Goal: Information Seeking & Learning: Learn about a topic

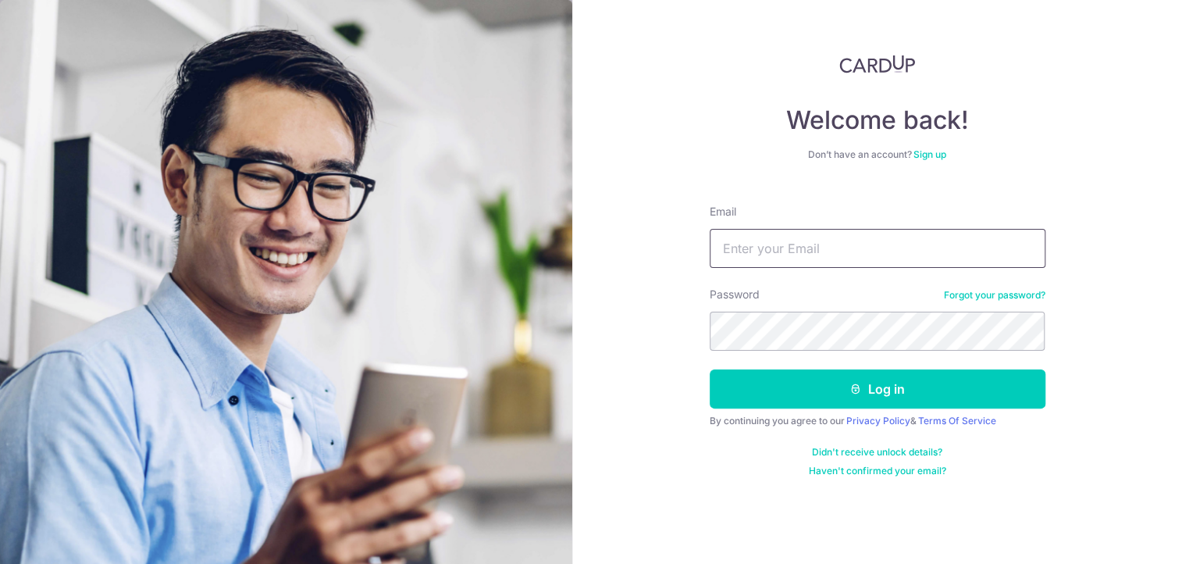
click at [776, 232] on input "Email" at bounding box center [878, 248] width 336 height 39
type input "[EMAIL_ADDRESS][DOMAIN_NAME]"
click at [861, 470] on link "Haven't confirmed your email?" at bounding box center [877, 470] width 137 height 12
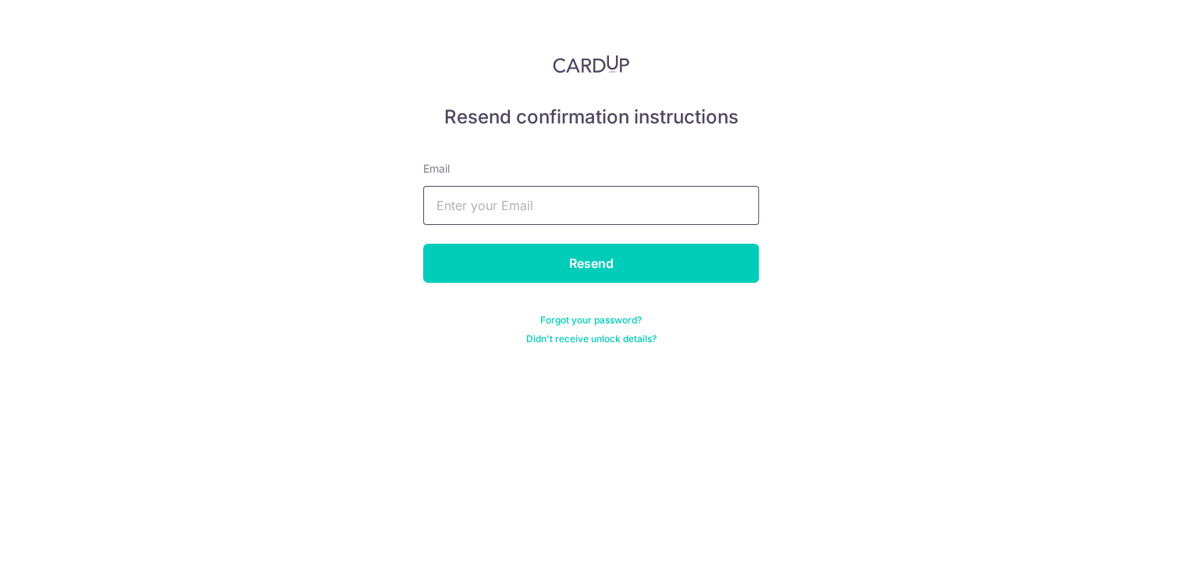
paste input "[EMAIL_ADDRESS][DOMAIN_NAME]"
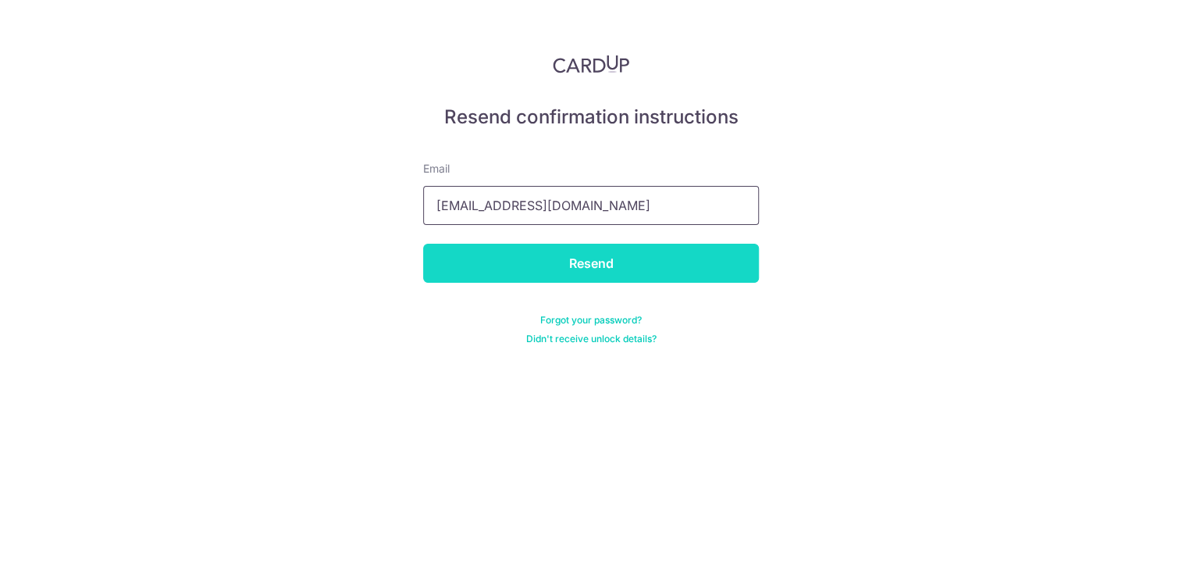
type input "[EMAIL_ADDRESS][DOMAIN_NAME]"
click at [624, 258] on input "Resend" at bounding box center [591, 263] width 336 height 39
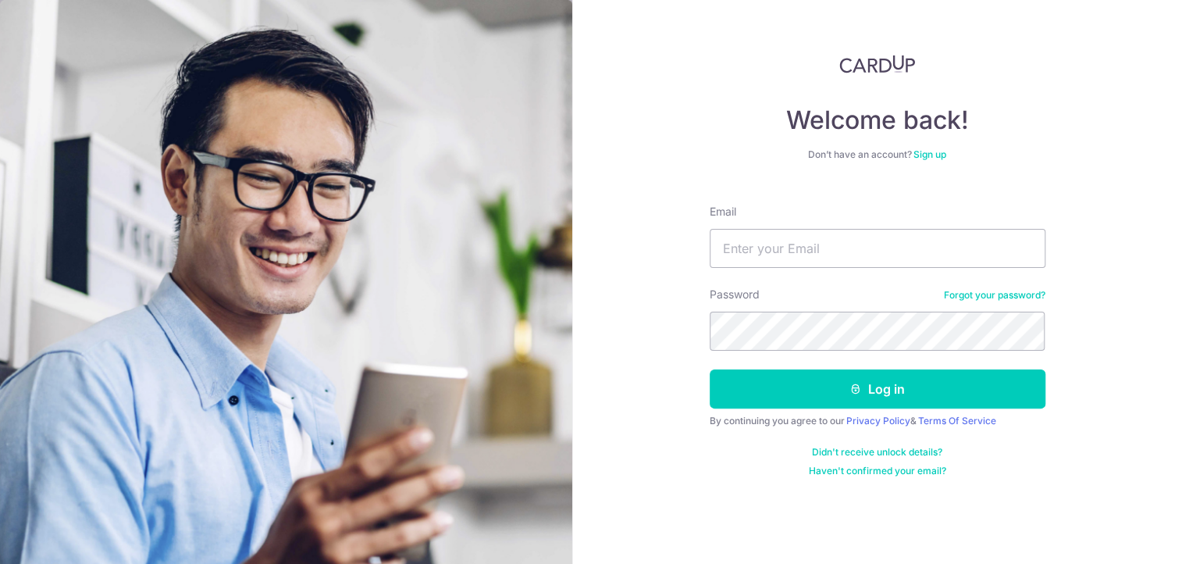
click at [848, 470] on link "Haven't confirmed your email?" at bounding box center [877, 470] width 137 height 12
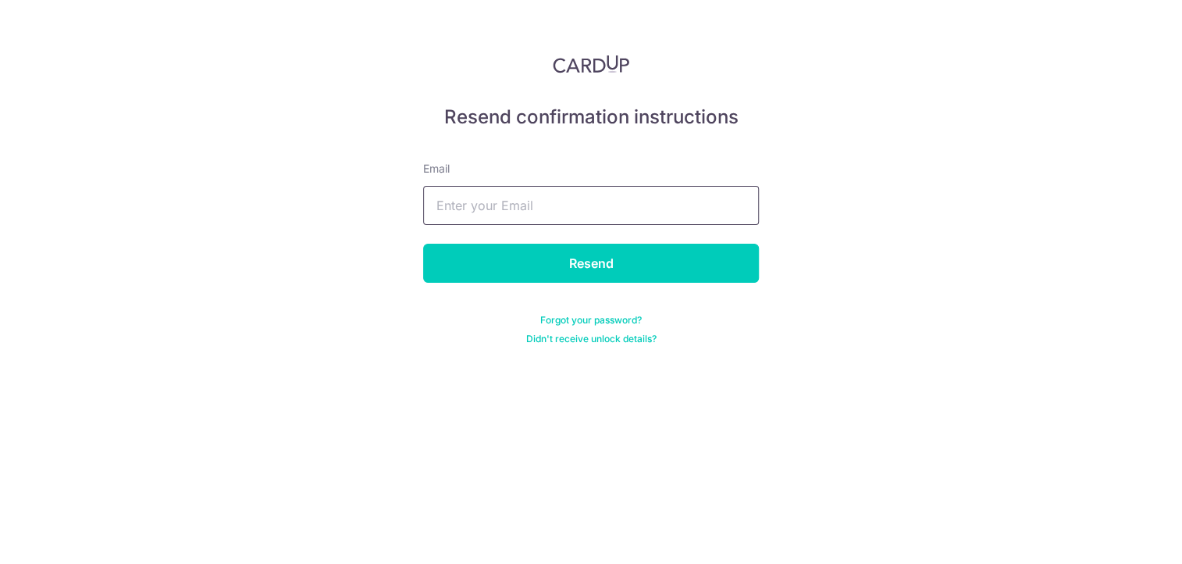
paste input "[EMAIL_ADDRESS][DOMAIN_NAME]"
type input "[EMAIL_ADDRESS][DOMAIN_NAME]"
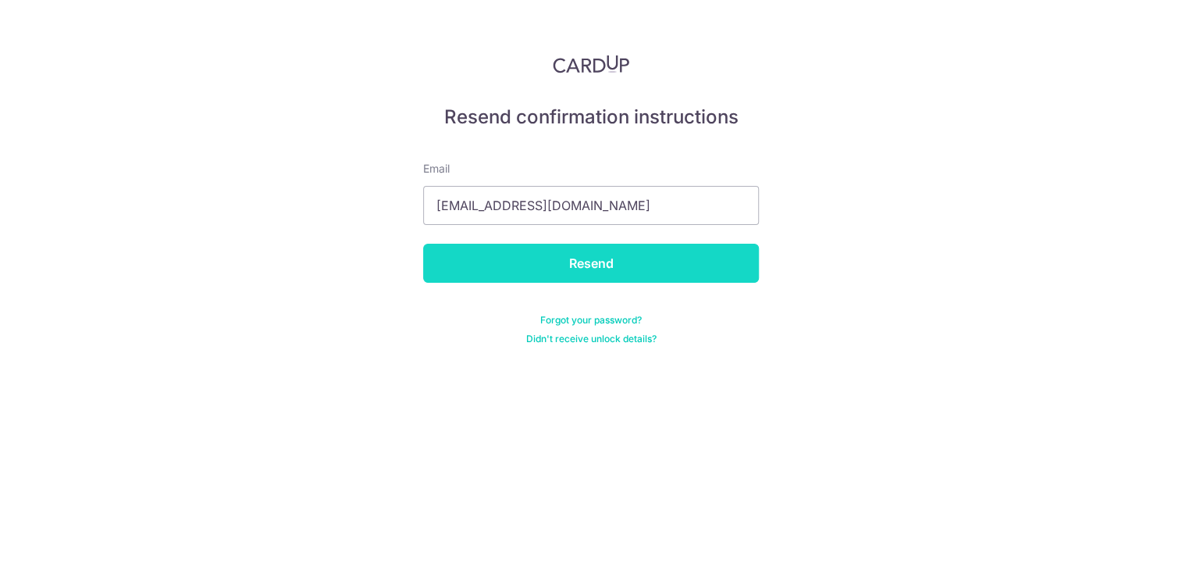
click at [616, 254] on input "Resend" at bounding box center [591, 263] width 336 height 39
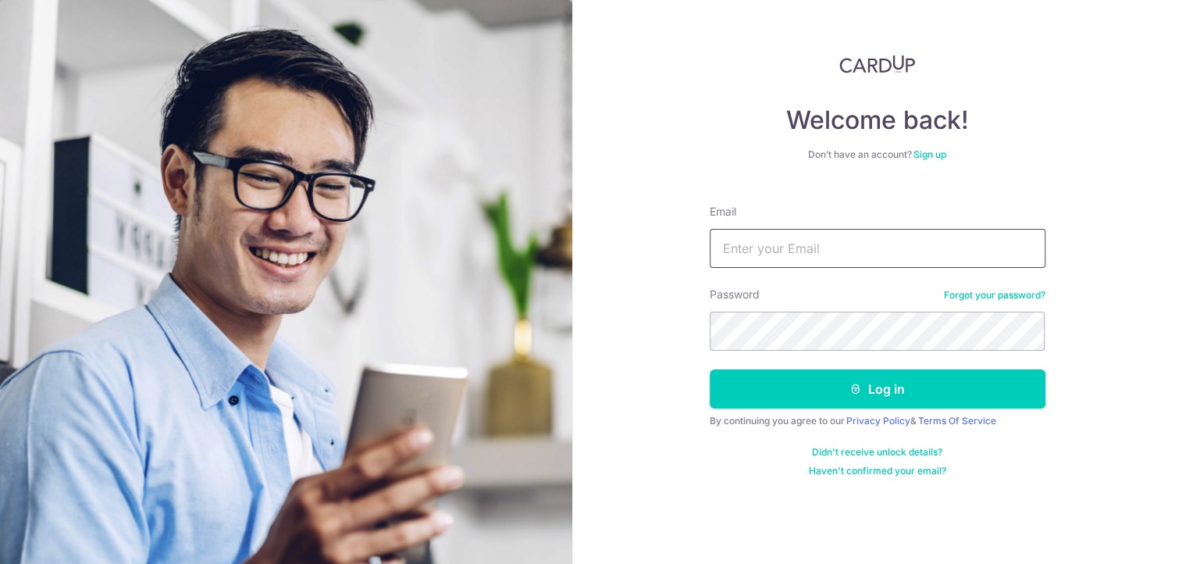
paste input "[EMAIL_ADDRESS][DOMAIN_NAME]"
type input "[EMAIL_ADDRESS][DOMAIN_NAME]"
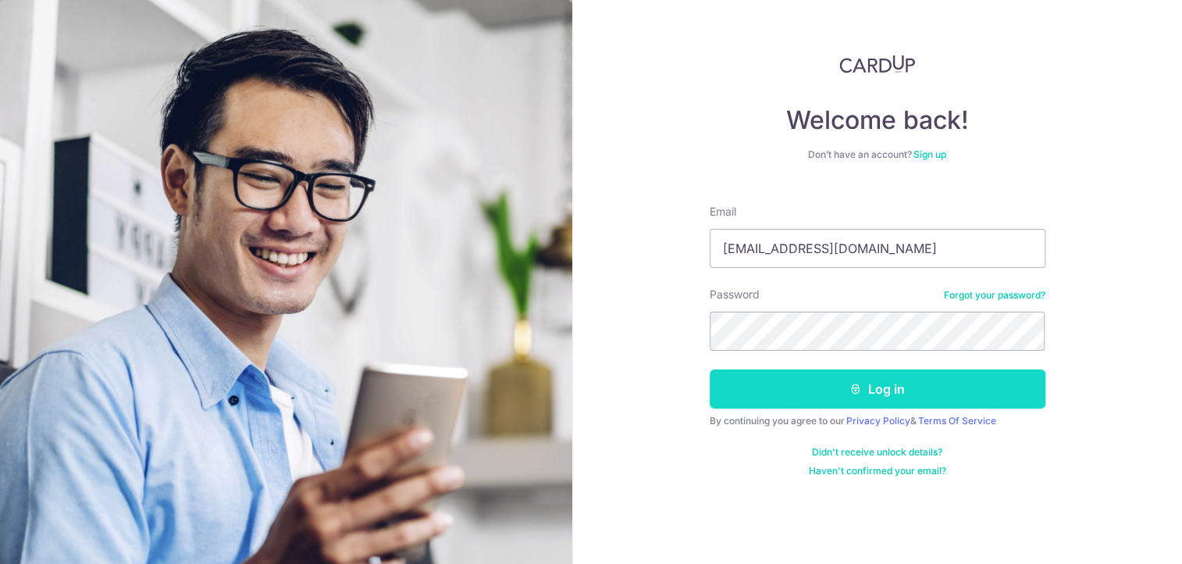
click at [833, 397] on button "Log in" at bounding box center [878, 388] width 336 height 39
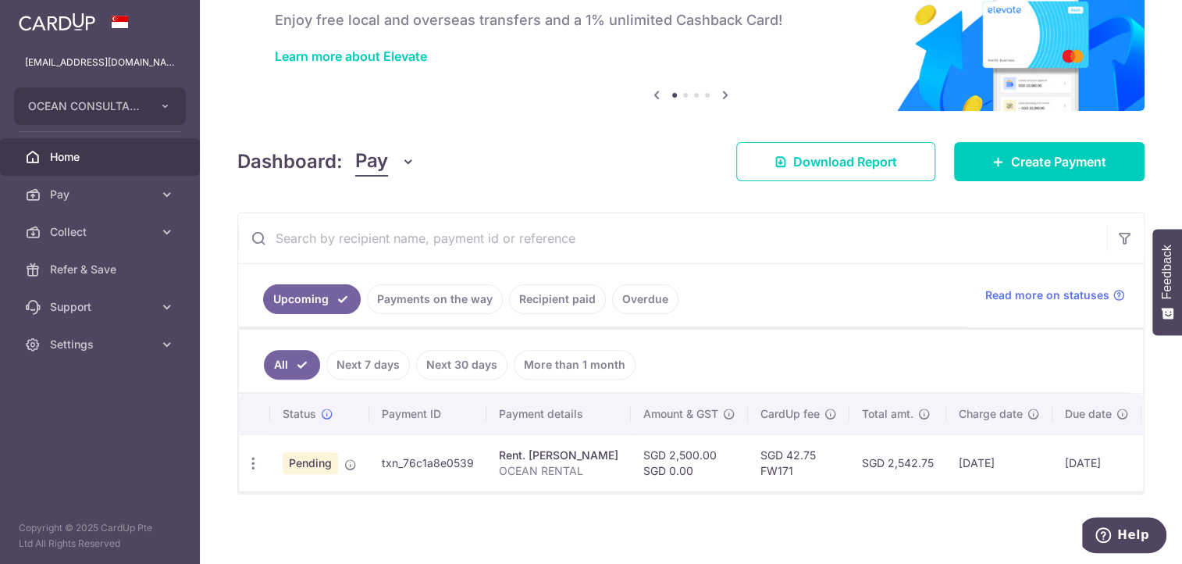
scroll to position [98, 0]
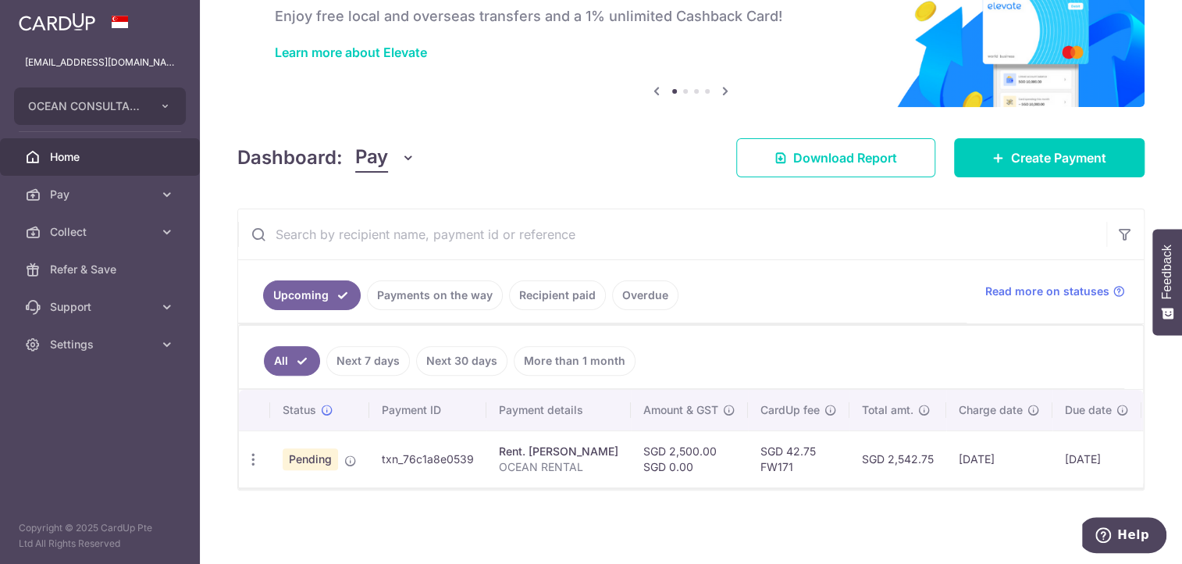
click at [637, 284] on link "Overdue" at bounding box center [645, 295] width 66 height 30
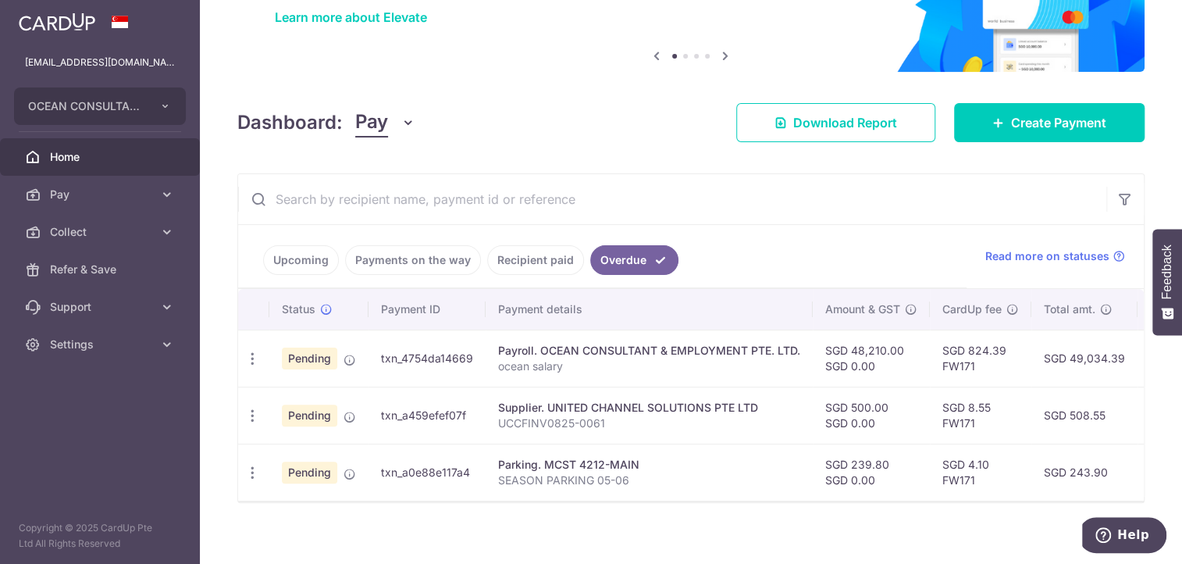
scroll to position [145, 0]
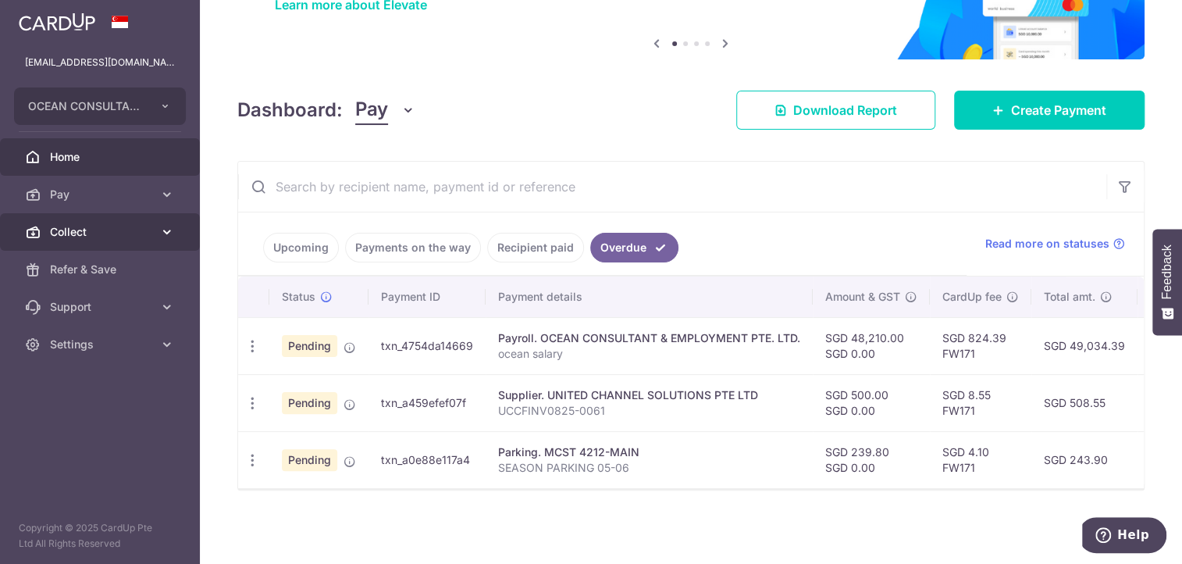
click at [162, 233] on icon at bounding box center [167, 232] width 16 height 16
click at [161, 236] on icon at bounding box center [167, 232] width 16 height 16
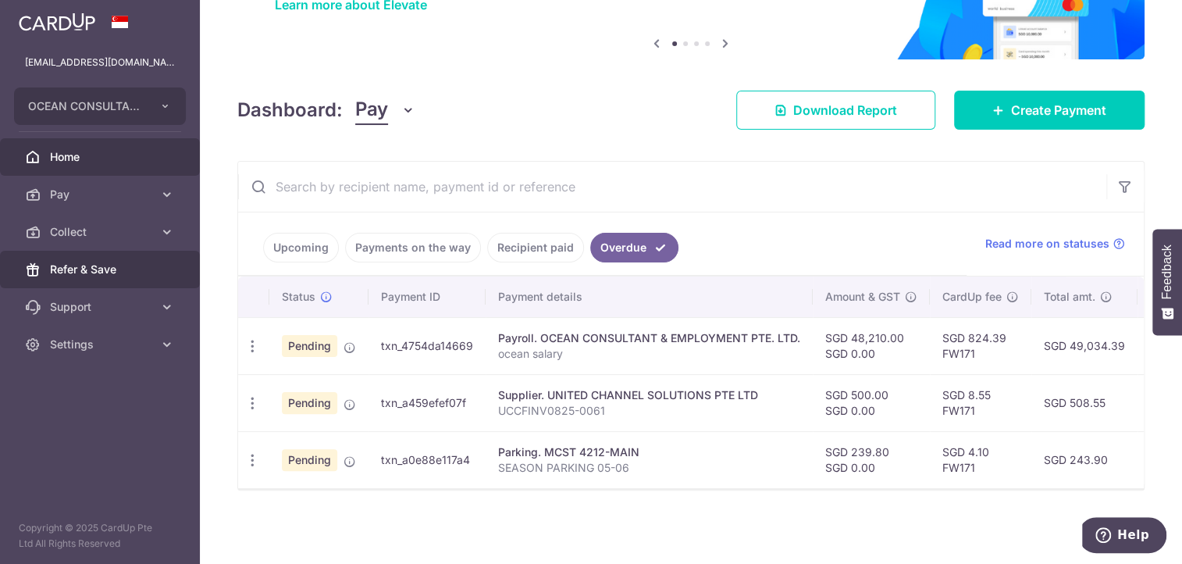
click at [144, 275] on span "Refer & Save" at bounding box center [101, 269] width 103 height 16
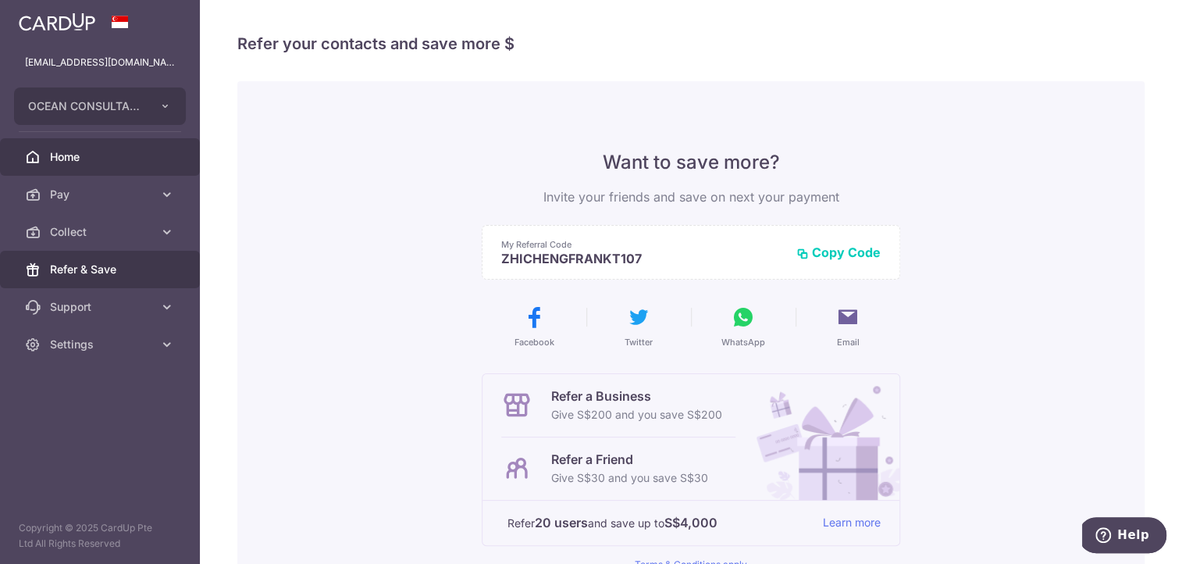
click at [91, 152] on span "Home" at bounding box center [101, 157] width 103 height 16
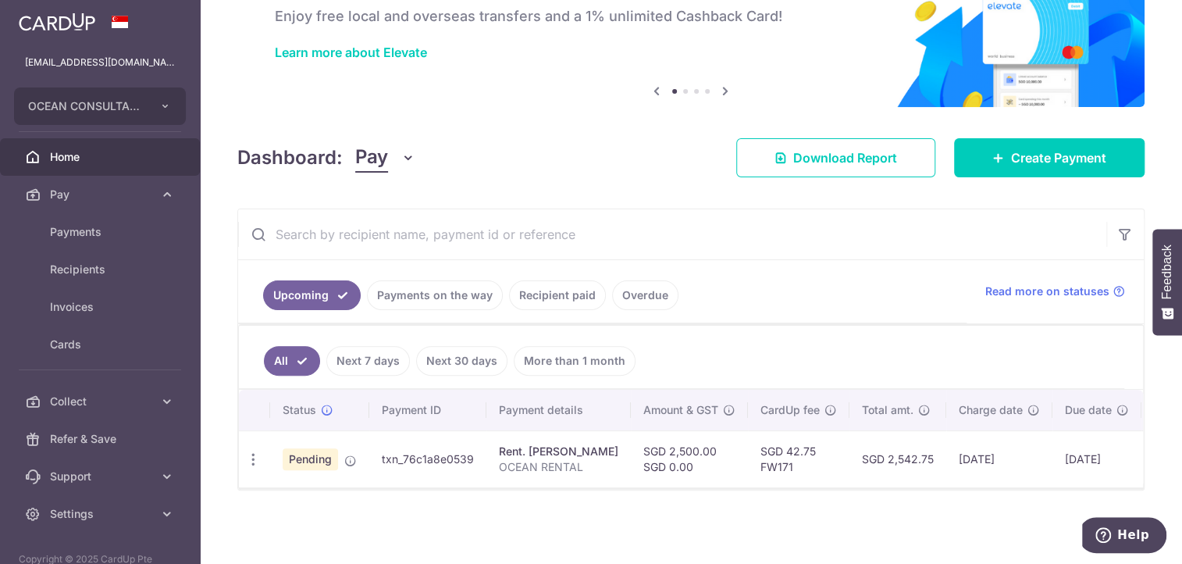
click at [463, 290] on link "Payments on the way" at bounding box center [435, 295] width 136 height 30
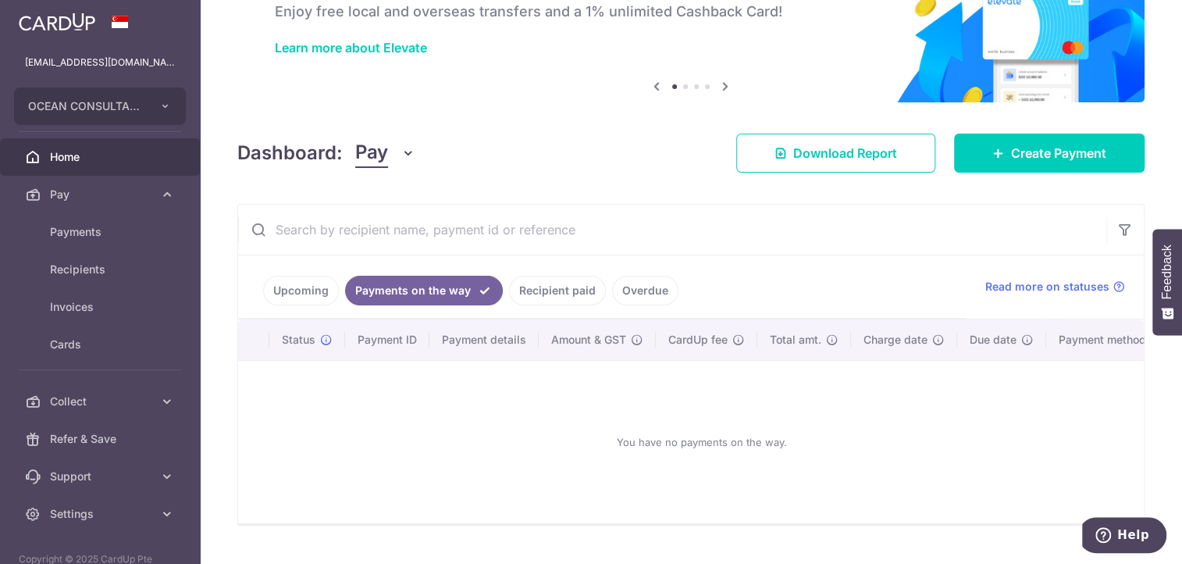
click at [549, 286] on link "Recipient paid" at bounding box center [557, 291] width 97 height 30
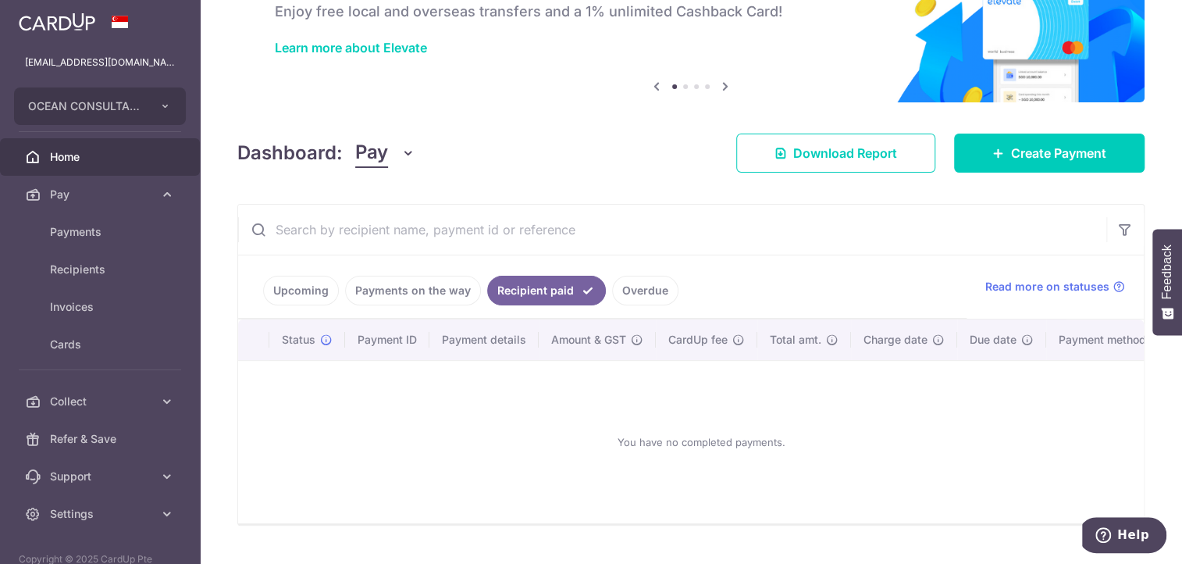
click at [272, 290] on link "Upcoming" at bounding box center [301, 291] width 76 height 30
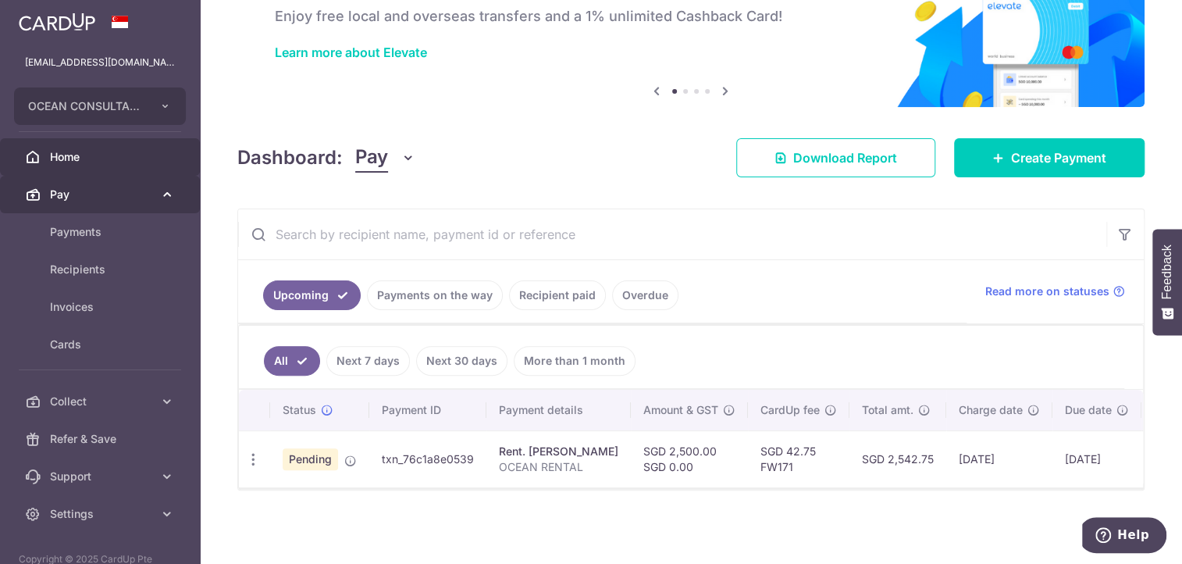
click at [79, 191] on span "Pay" at bounding box center [101, 195] width 103 height 16
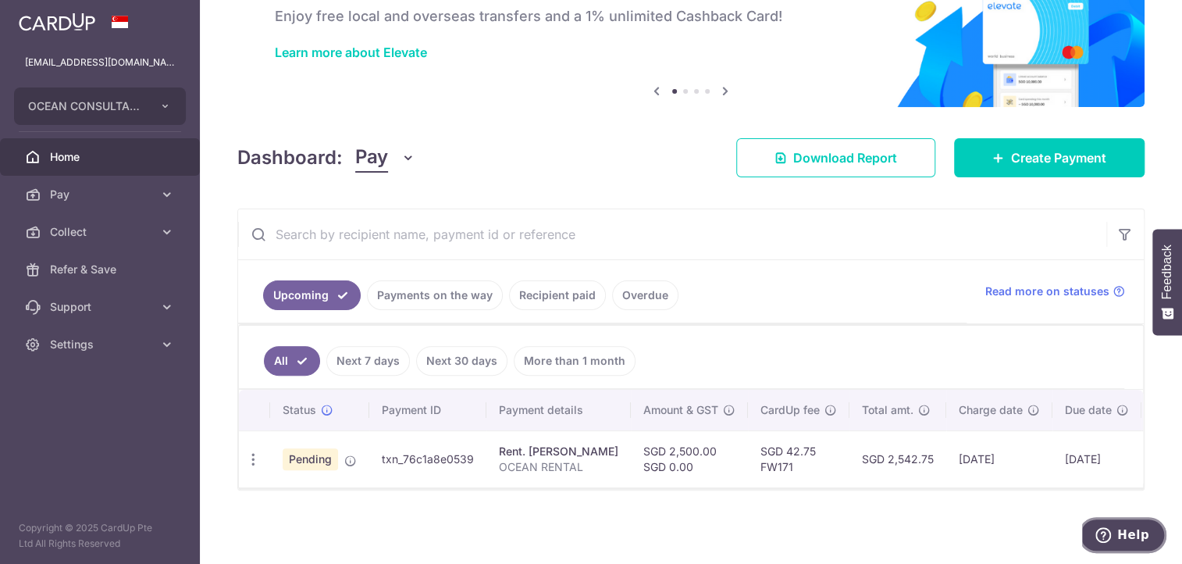
click at [1111, 542] on icon "Help" at bounding box center [1103, 535] width 16 height 16
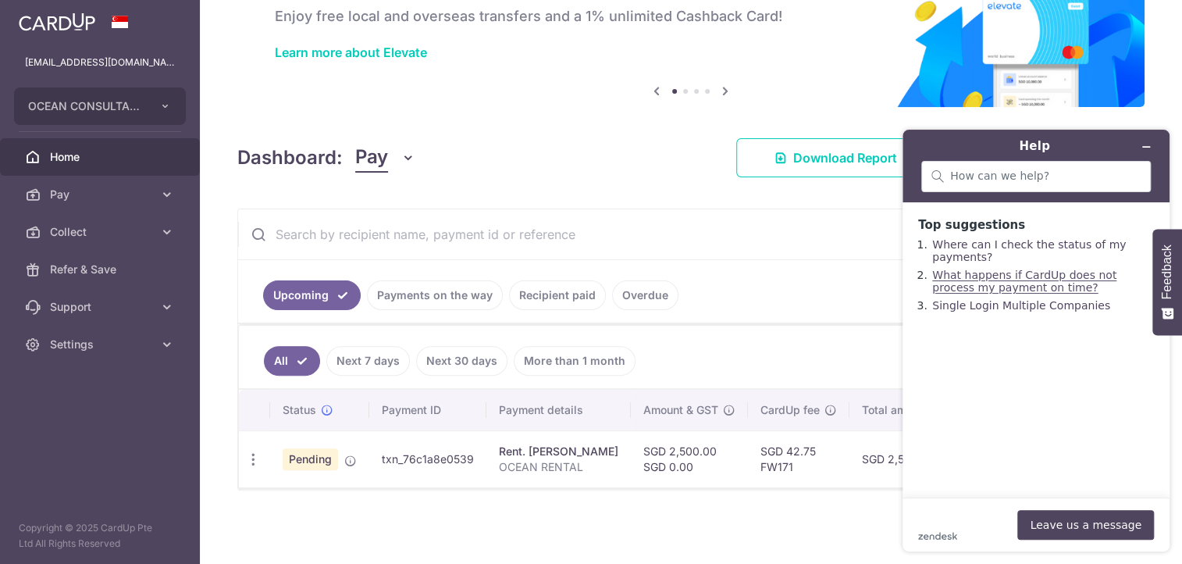
click at [965, 279] on link "What happens if CardUp does not process my payment on time?" at bounding box center [1024, 281] width 184 height 25
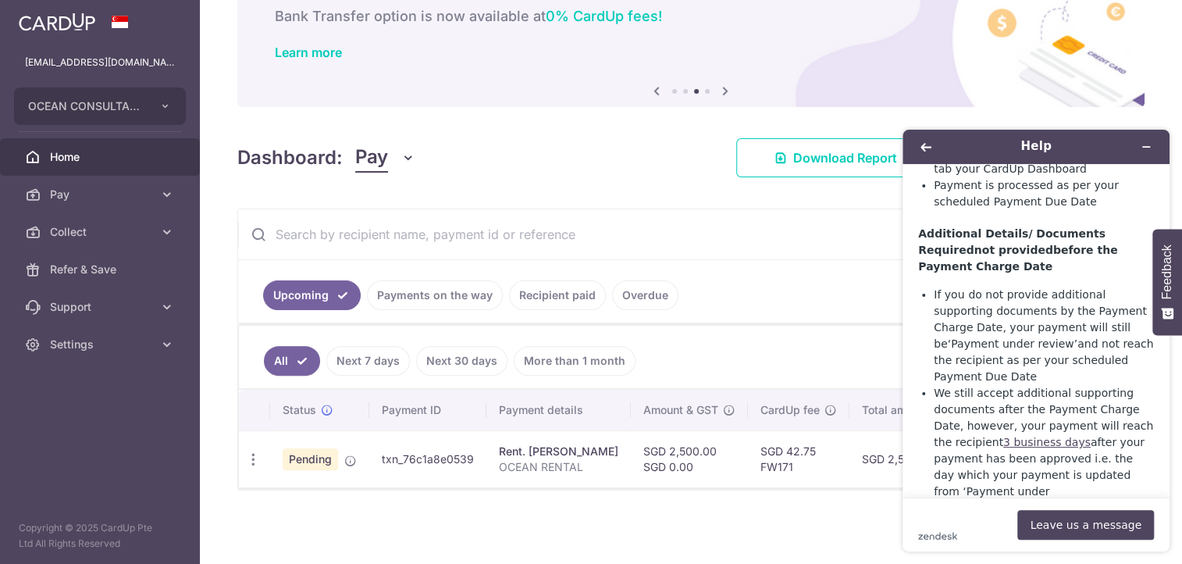
scroll to position [844, 0]
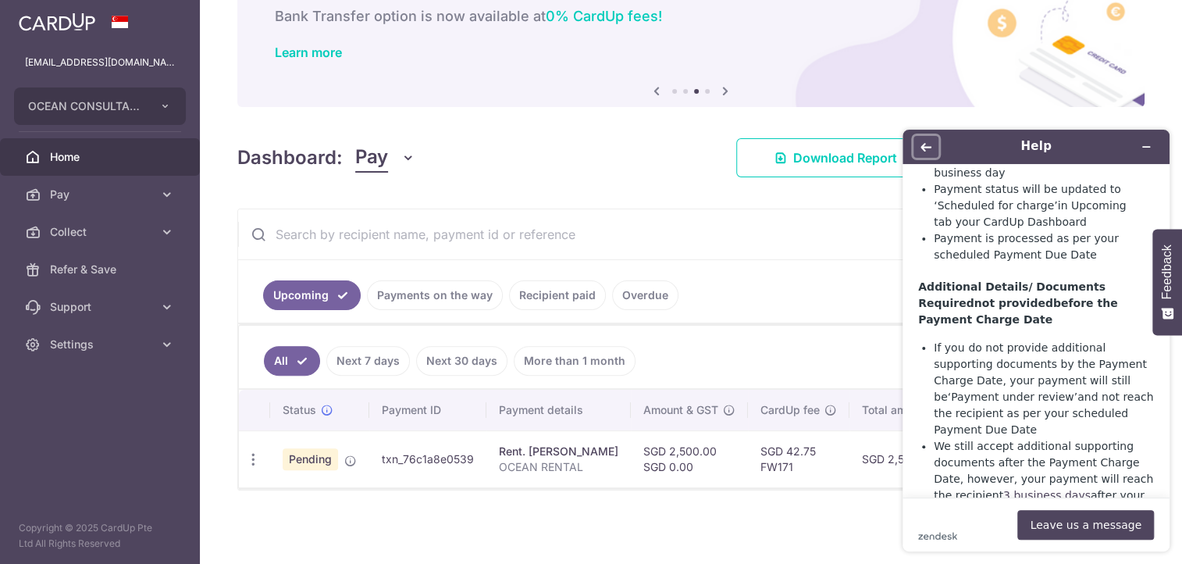
click at [913, 145] on button "Back" at bounding box center [925, 147] width 25 height 22
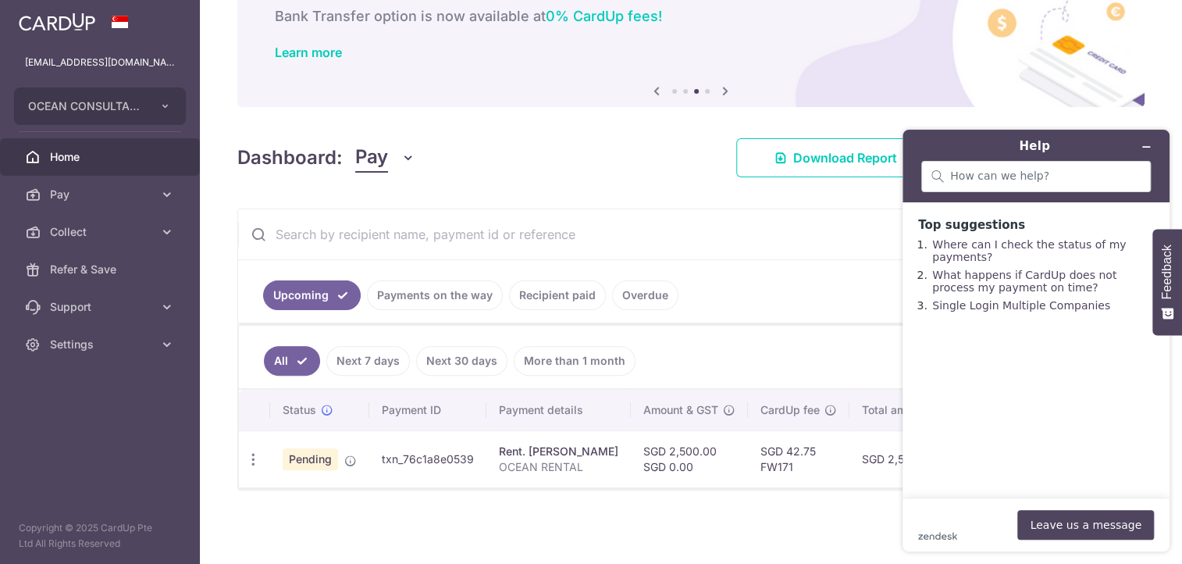
click at [782, 273] on ul "Upcoming Payments on the way Recipient paid Overdue" at bounding box center [602, 291] width 728 height 63
